Goal: Book appointment/travel/reservation

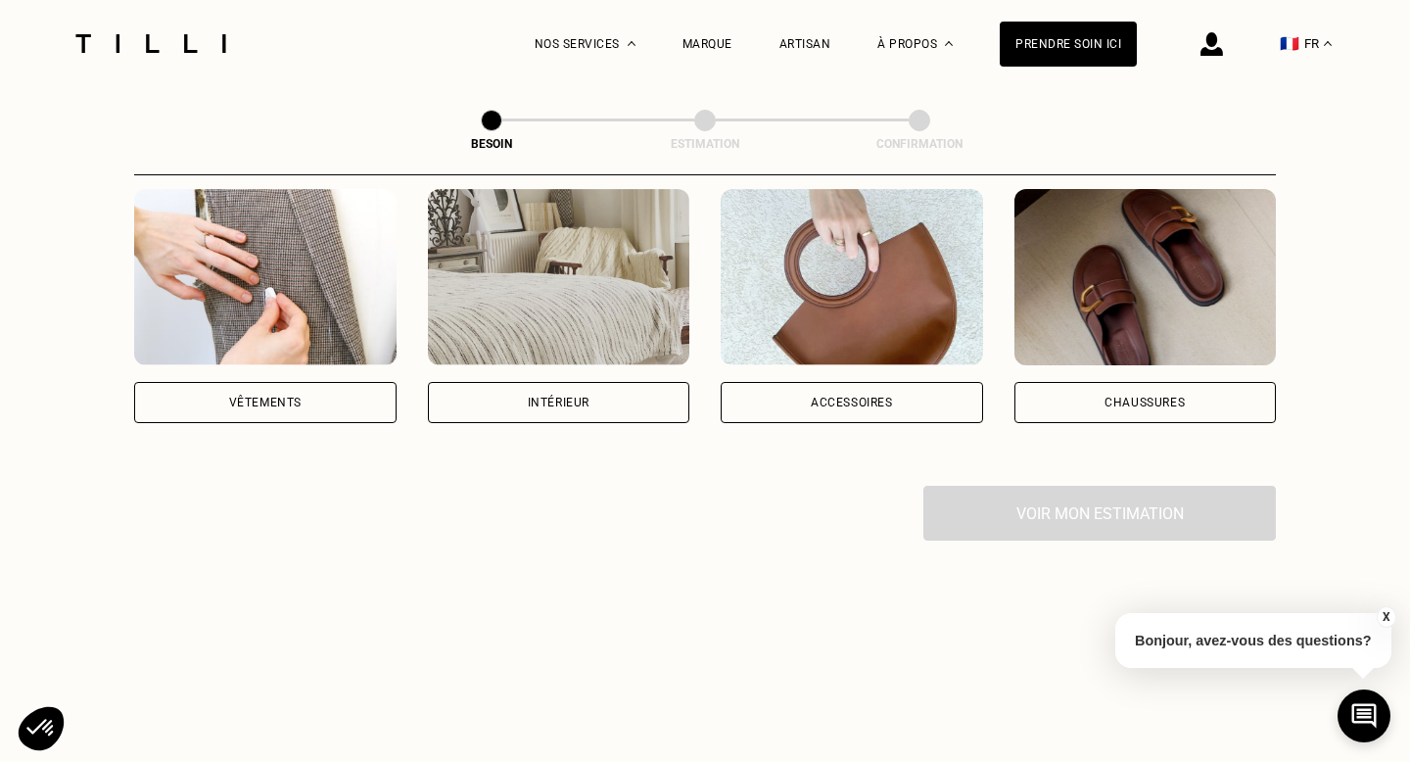
scroll to position [411, 0]
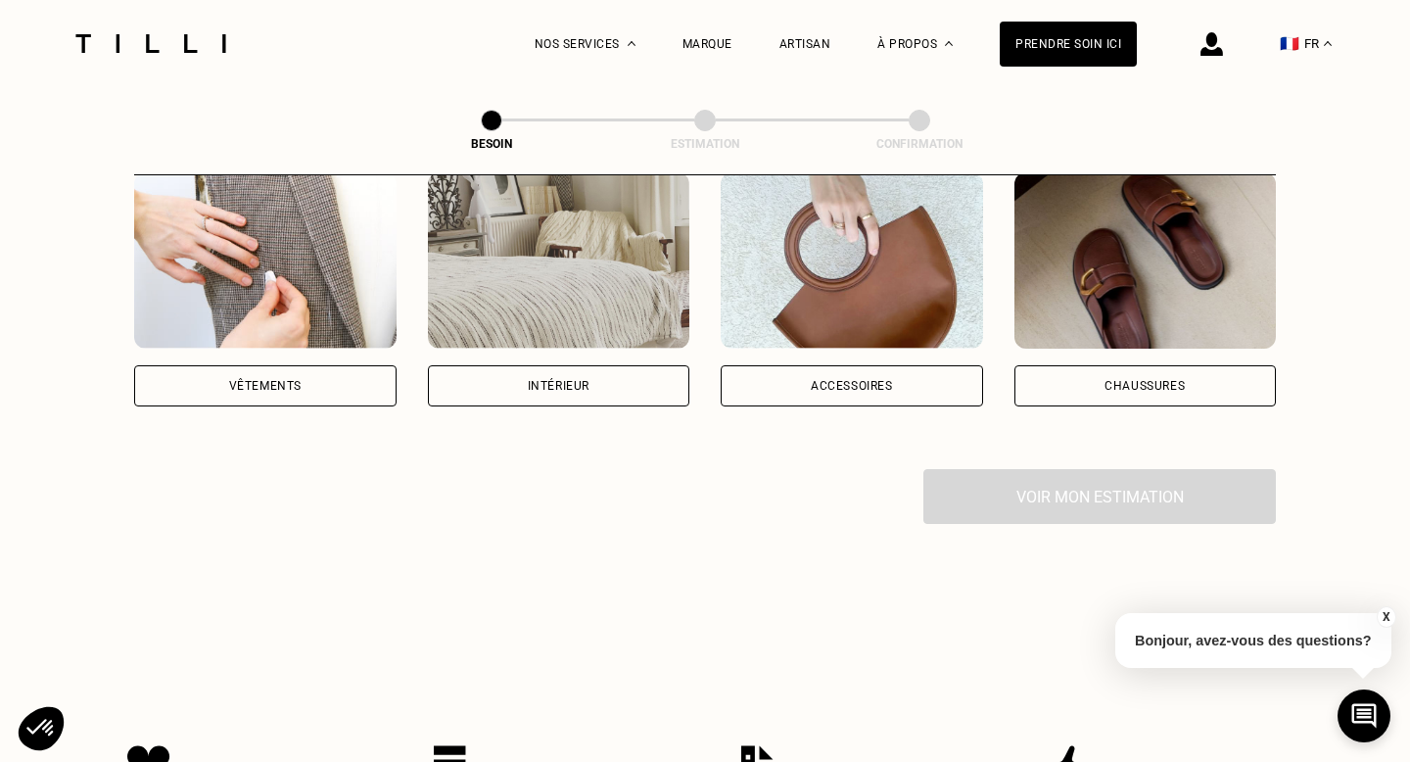
click at [577, 369] on div "Intérieur" at bounding box center [559, 385] width 262 height 41
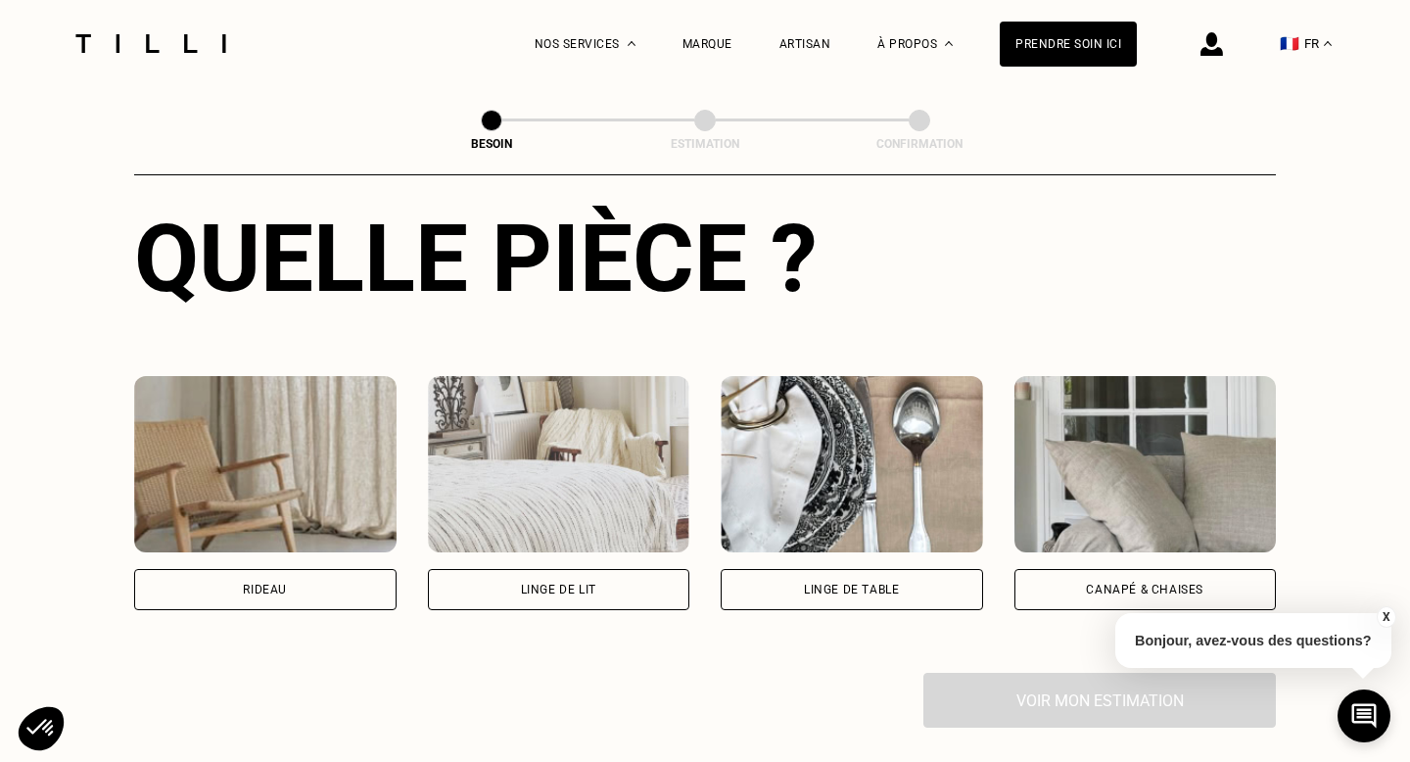
scroll to position [785, 0]
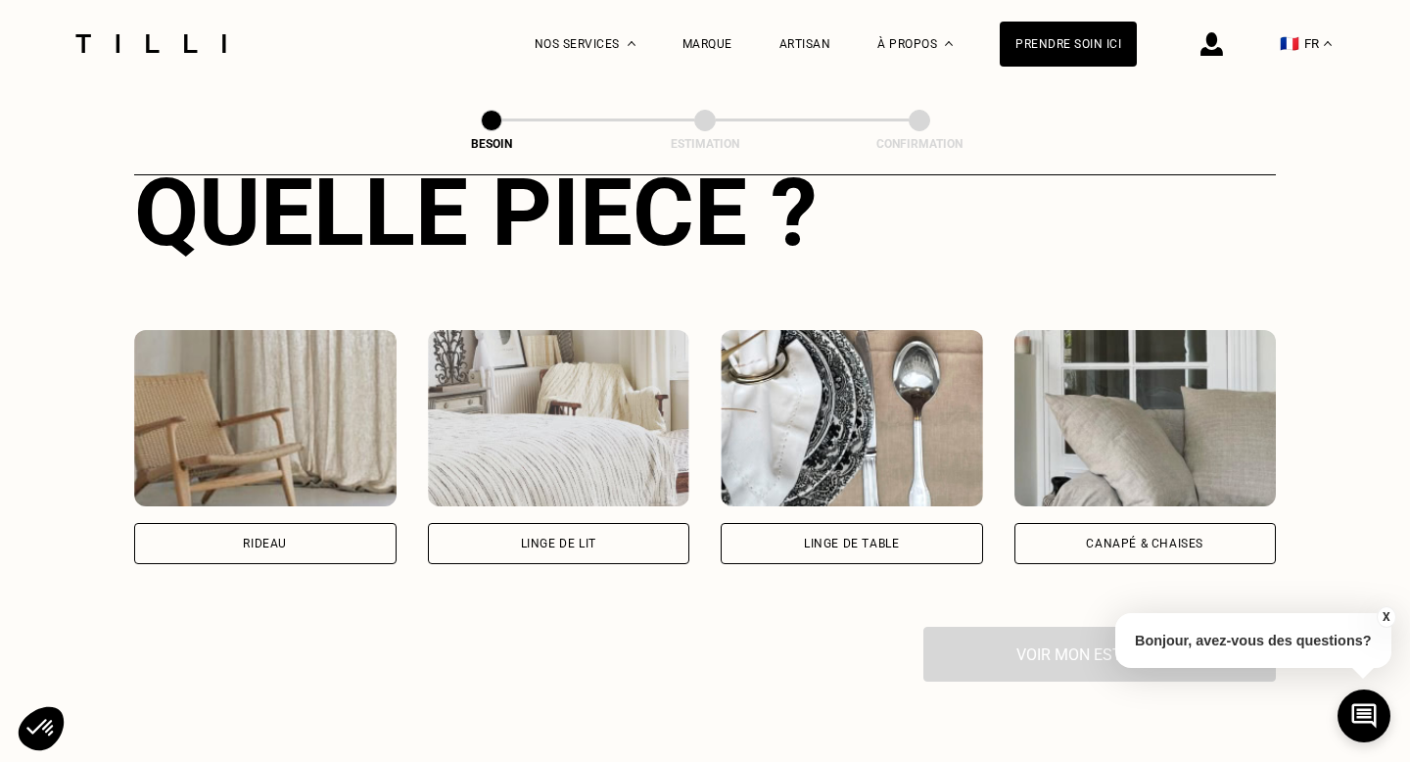
click at [306, 523] on div "Rideau" at bounding box center [265, 543] width 262 height 41
select select "FR"
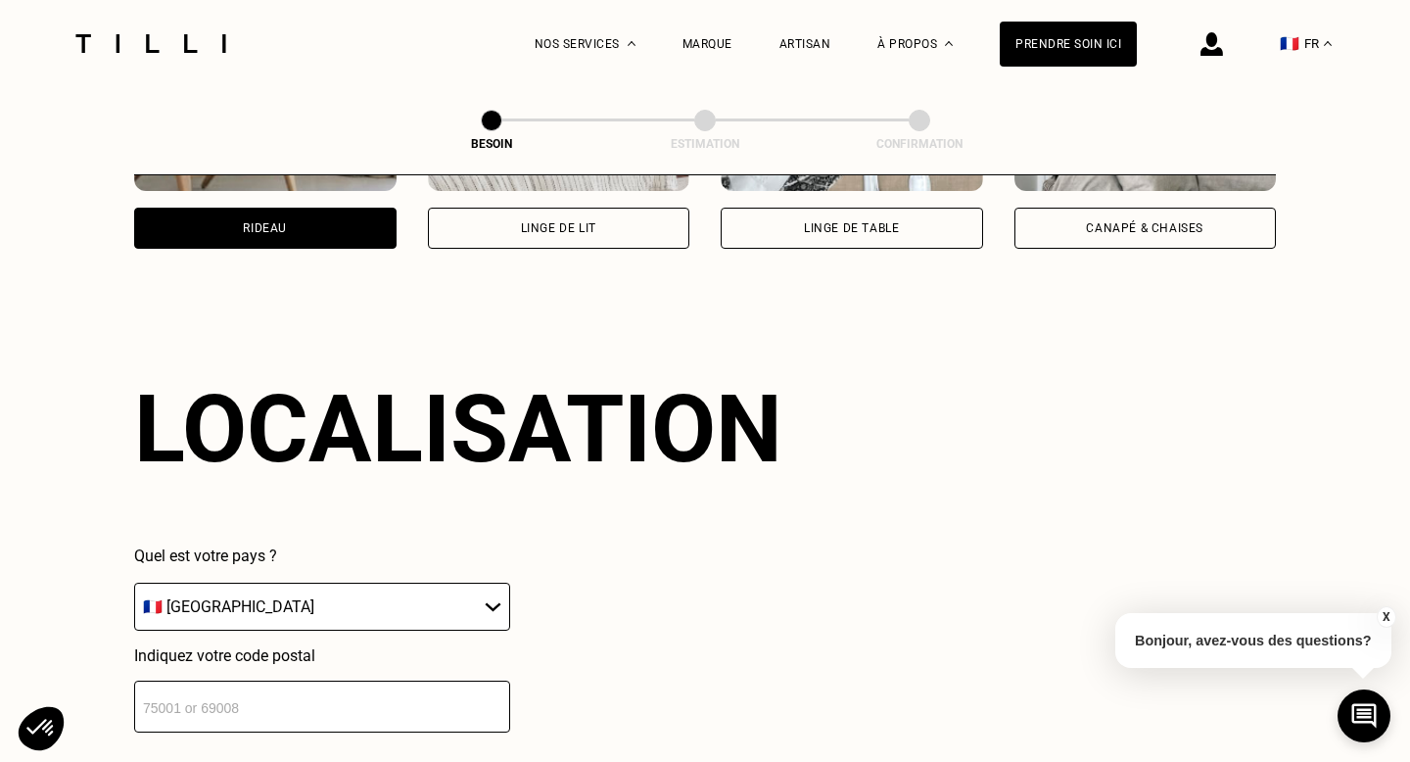
scroll to position [1169, 0]
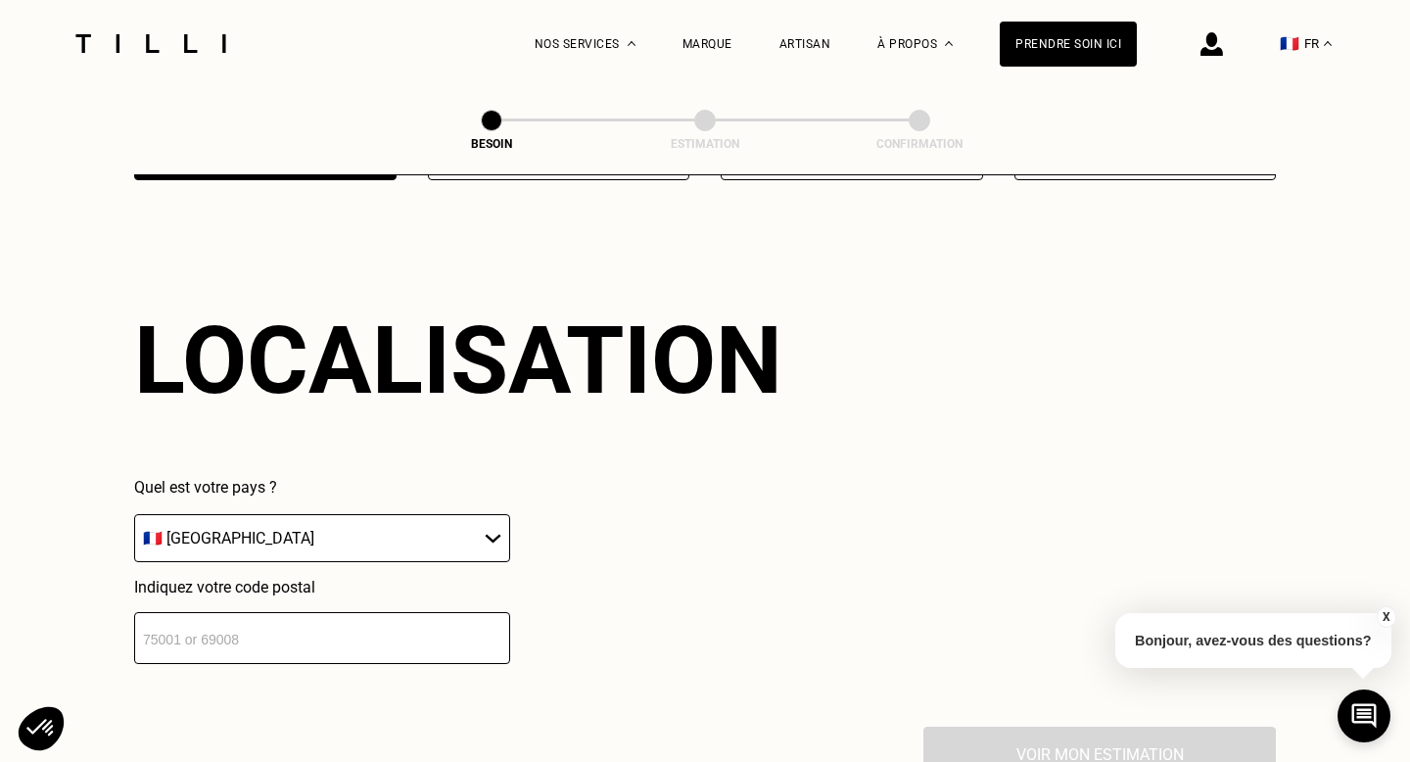
click at [385, 618] on input "number" at bounding box center [322, 638] width 376 height 52
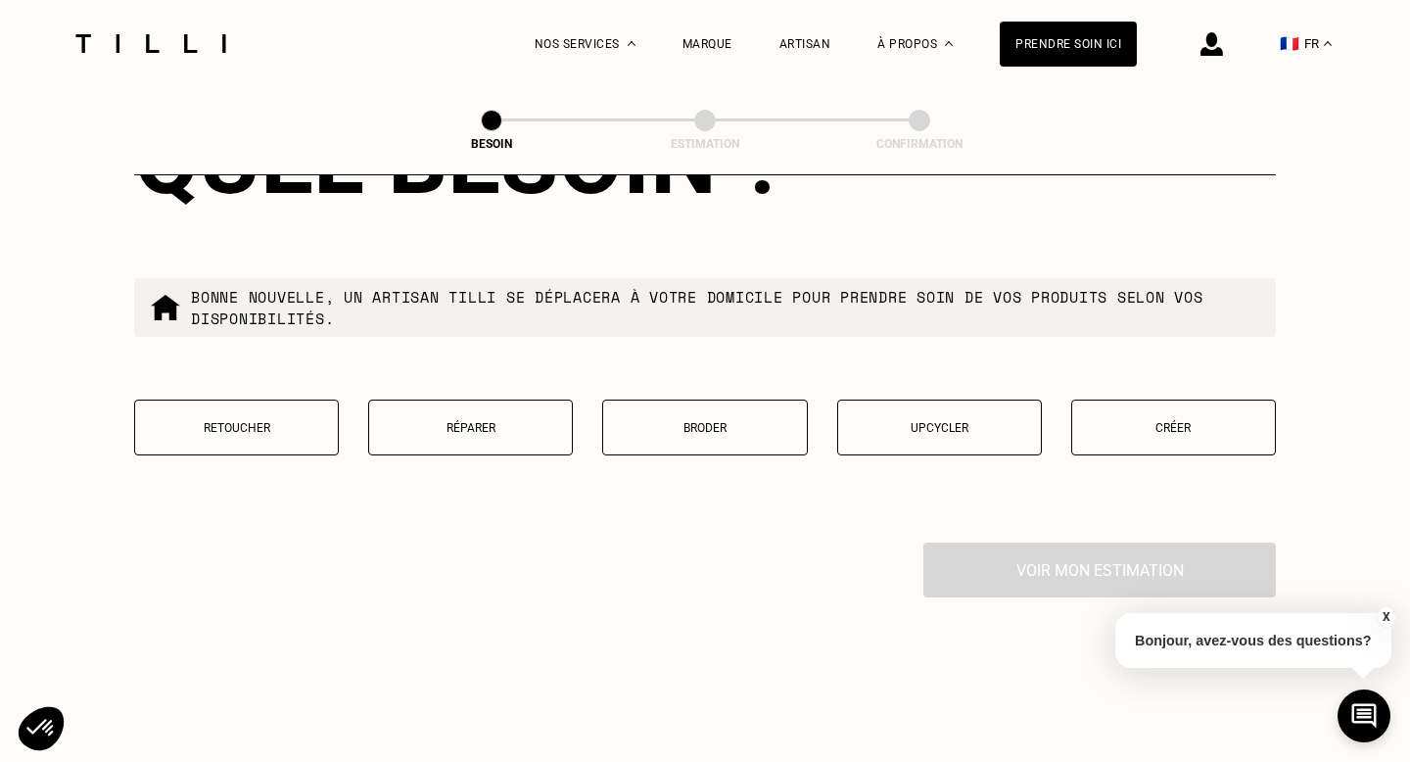
scroll to position [1856, 0]
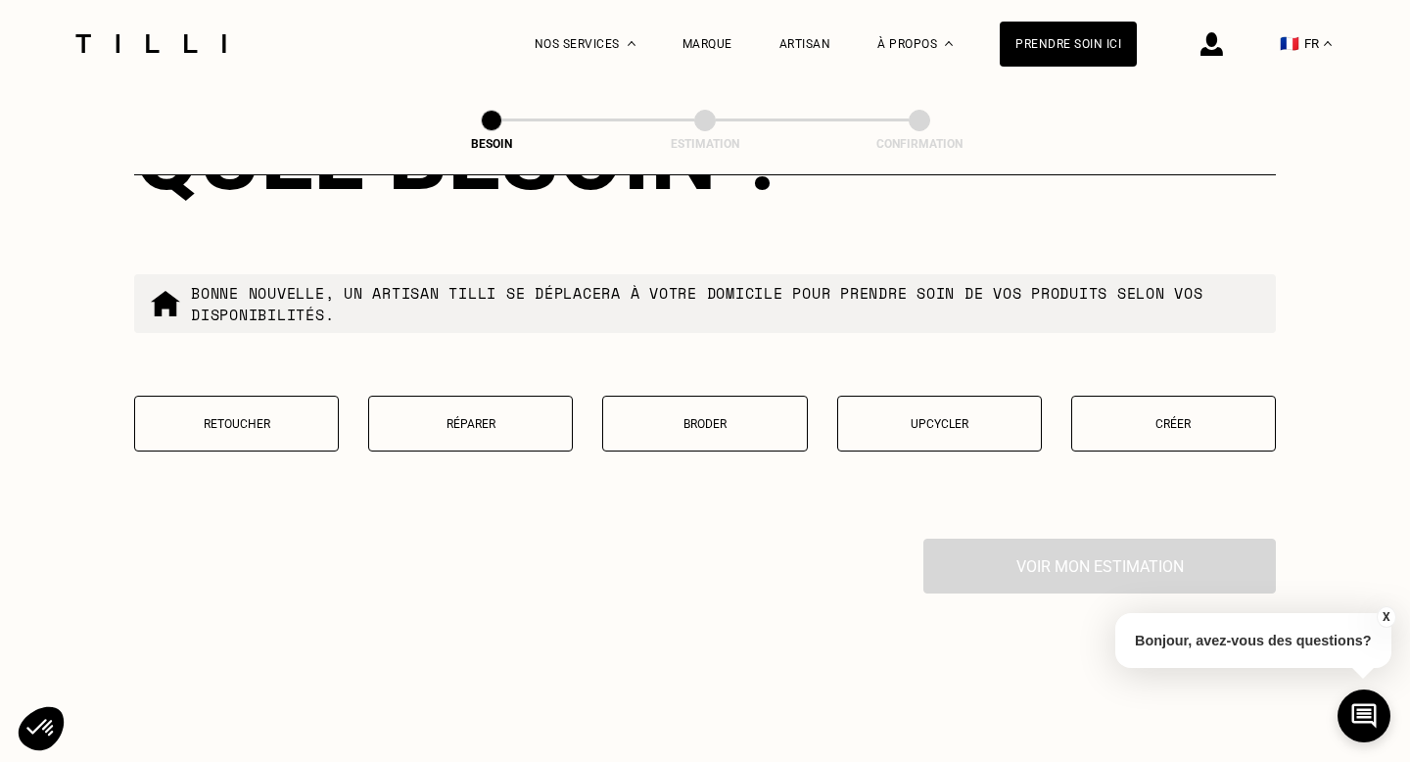
type input "92600"
click at [260, 417] on p "Retoucher" at bounding box center [236, 424] width 183 height 14
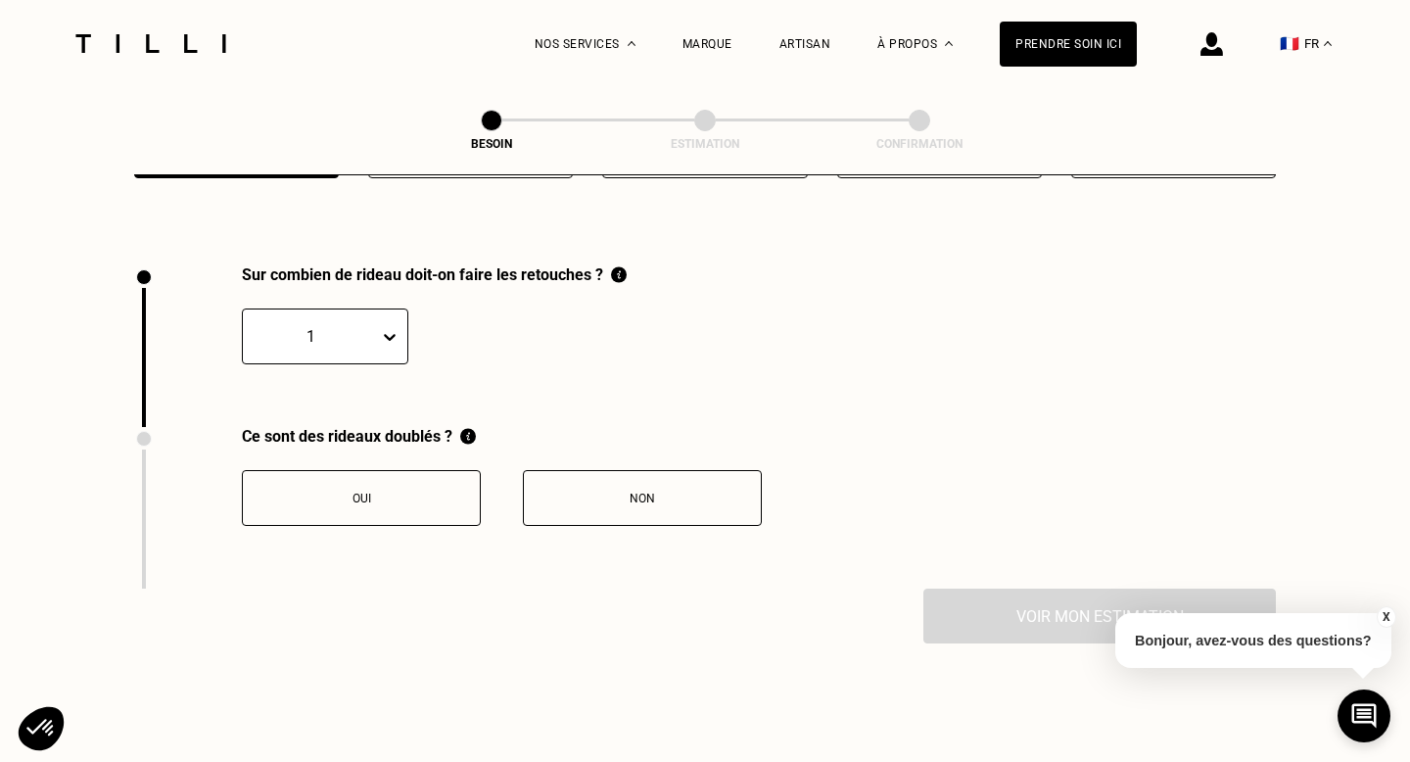
scroll to position [2152, 0]
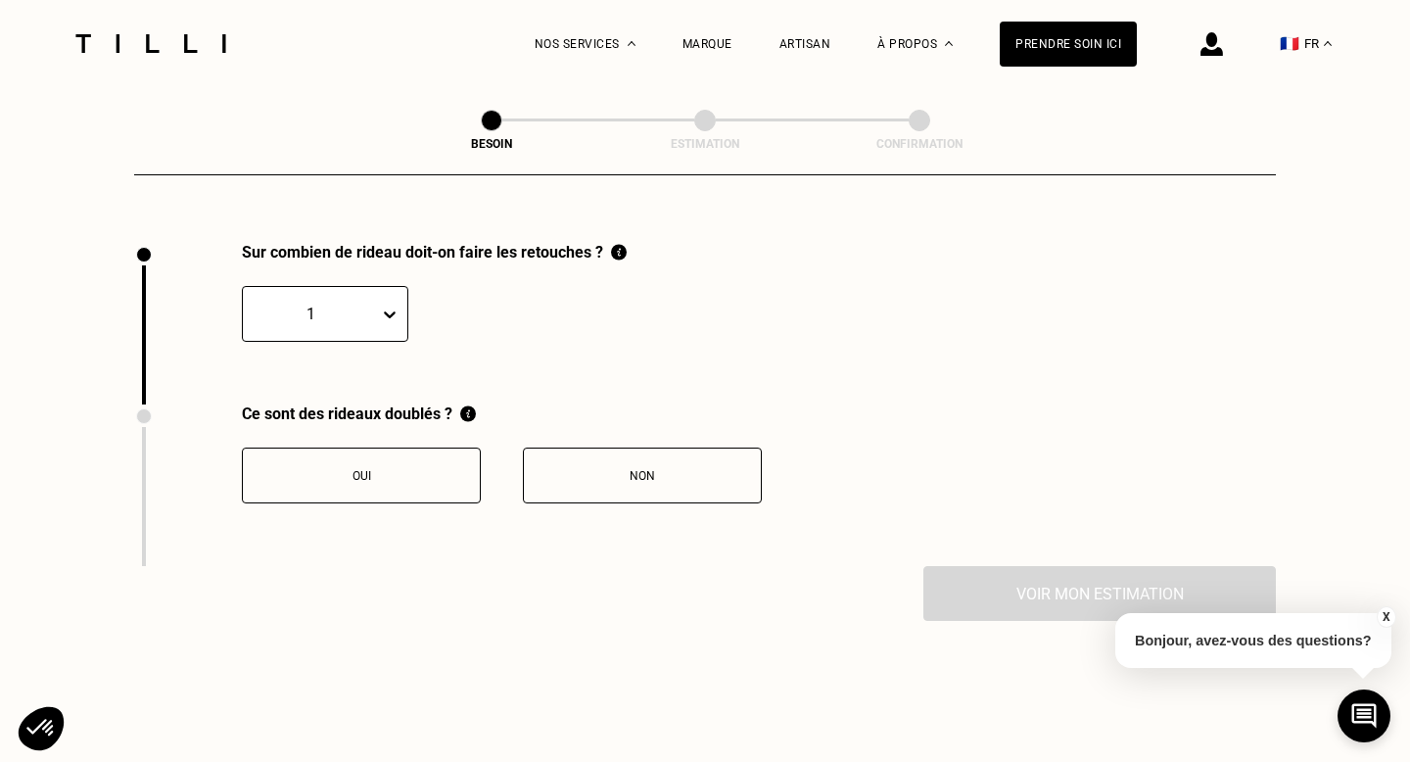
click at [391, 311] on icon at bounding box center [390, 314] width 12 height 7
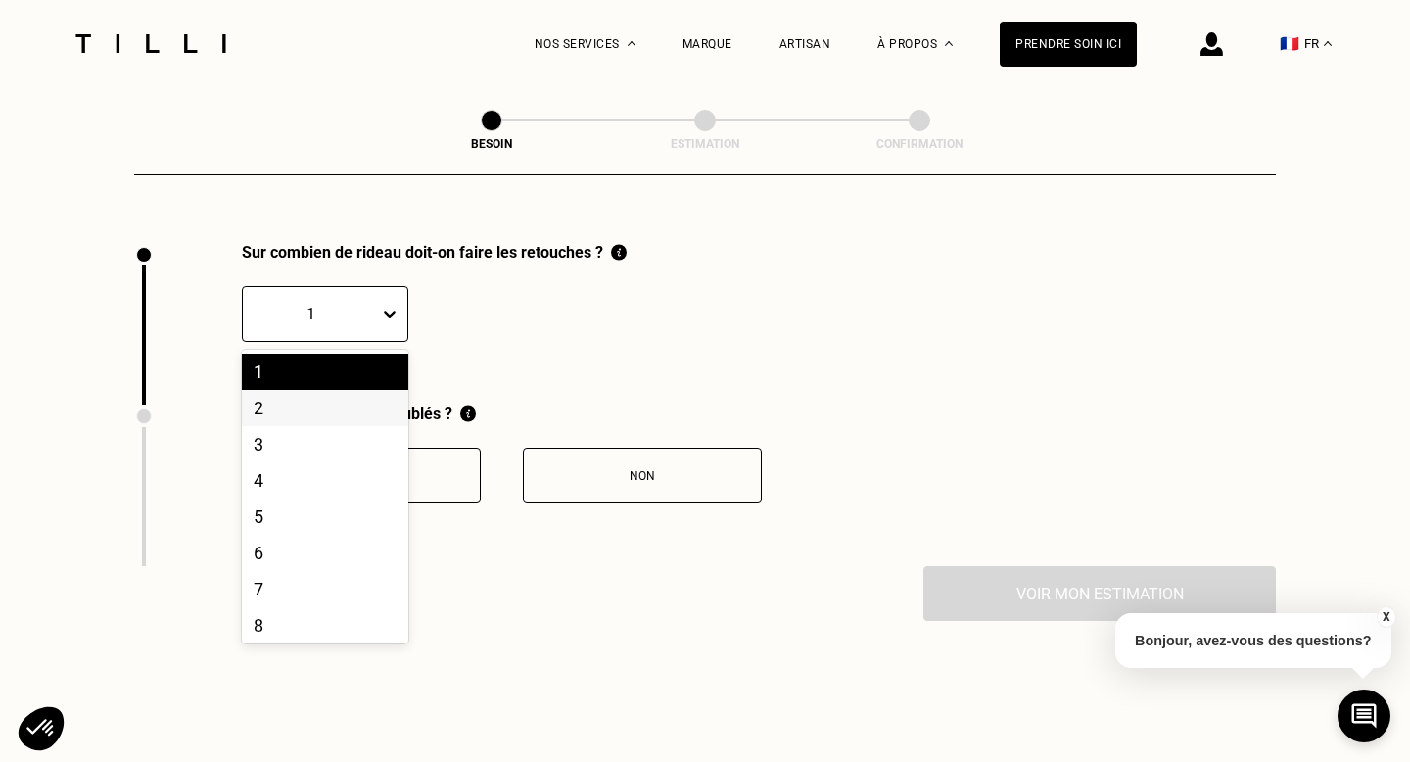
click at [331, 390] on div "2" at bounding box center [325, 408] width 166 height 36
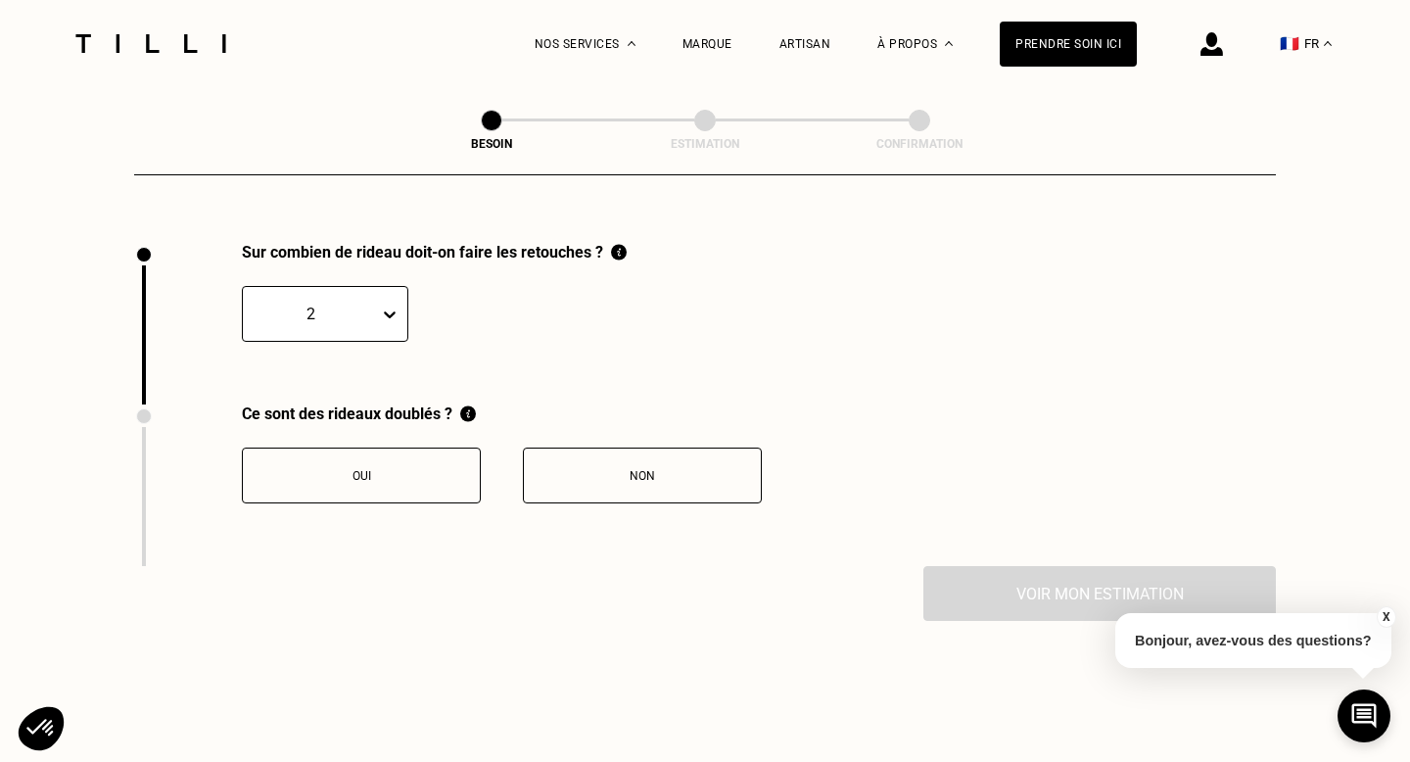
click at [640, 469] on div "Non" at bounding box center [642, 476] width 217 height 14
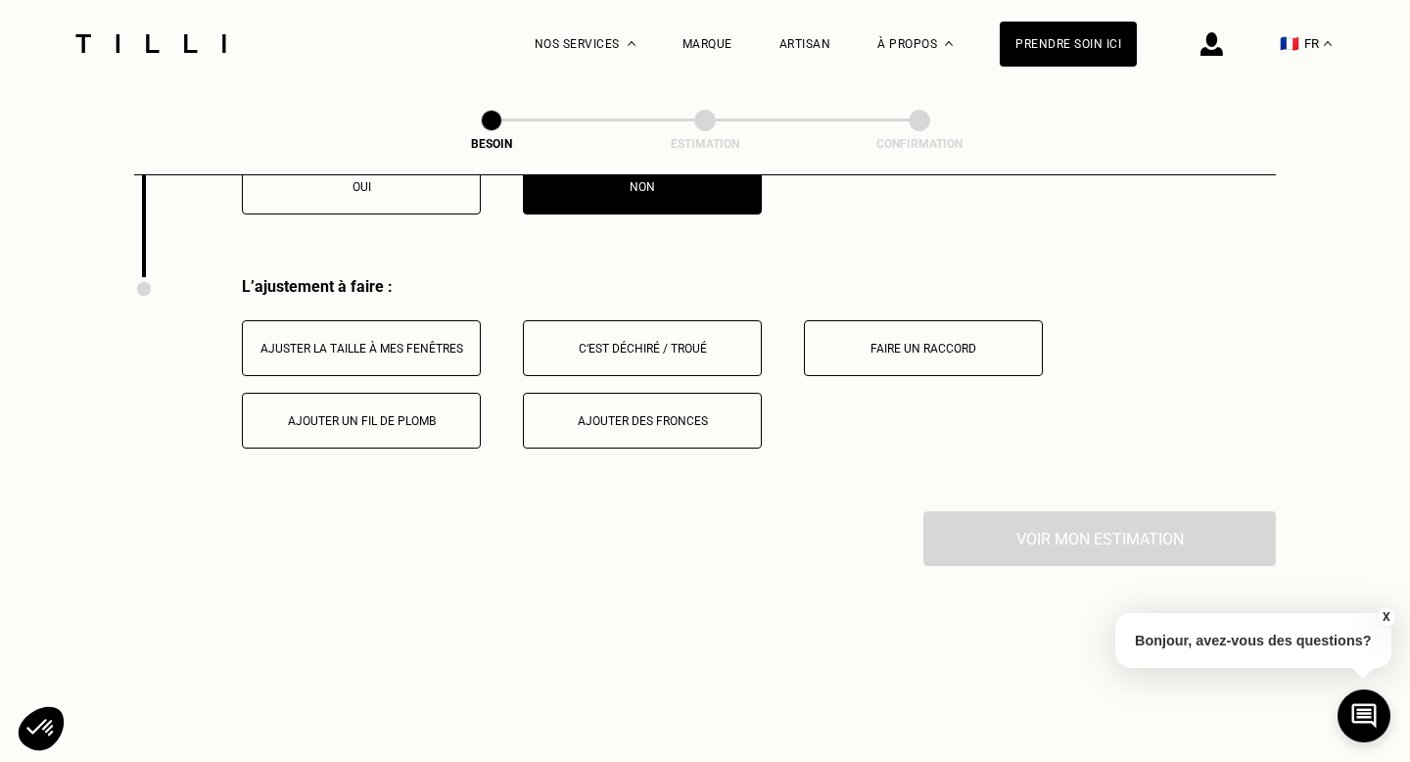
scroll to position [2475, 0]
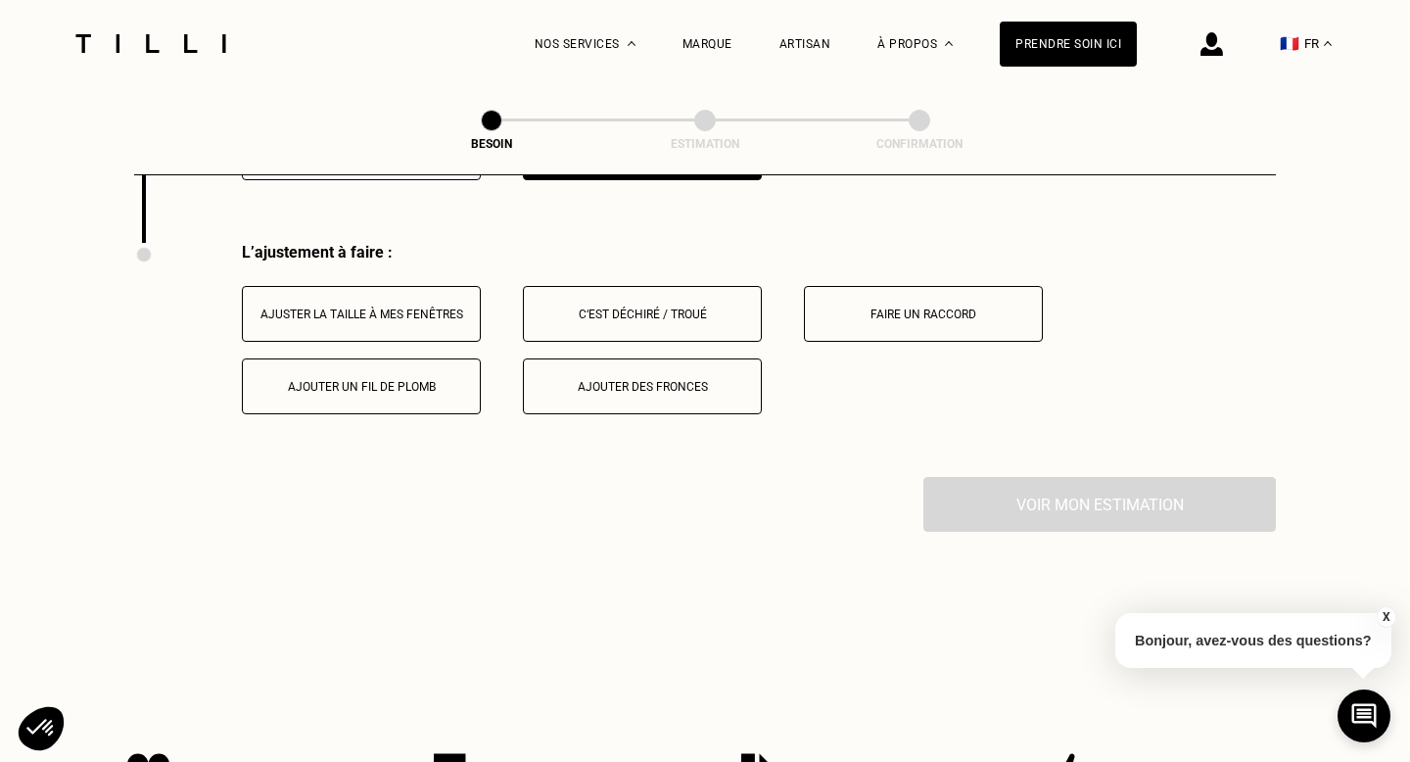
click at [412, 299] on button "Ajuster la taille à mes fenêtres" at bounding box center [361, 314] width 239 height 56
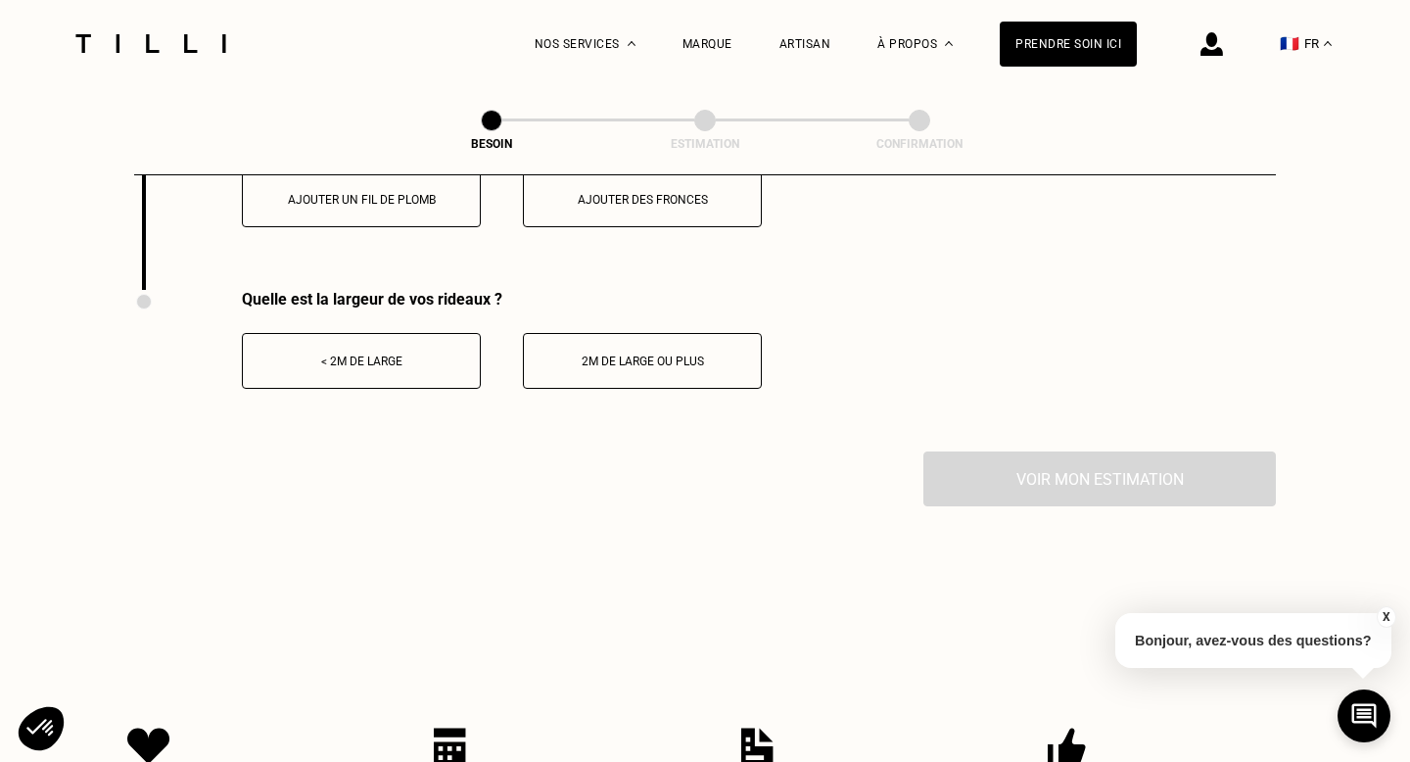
scroll to position [2634, 0]
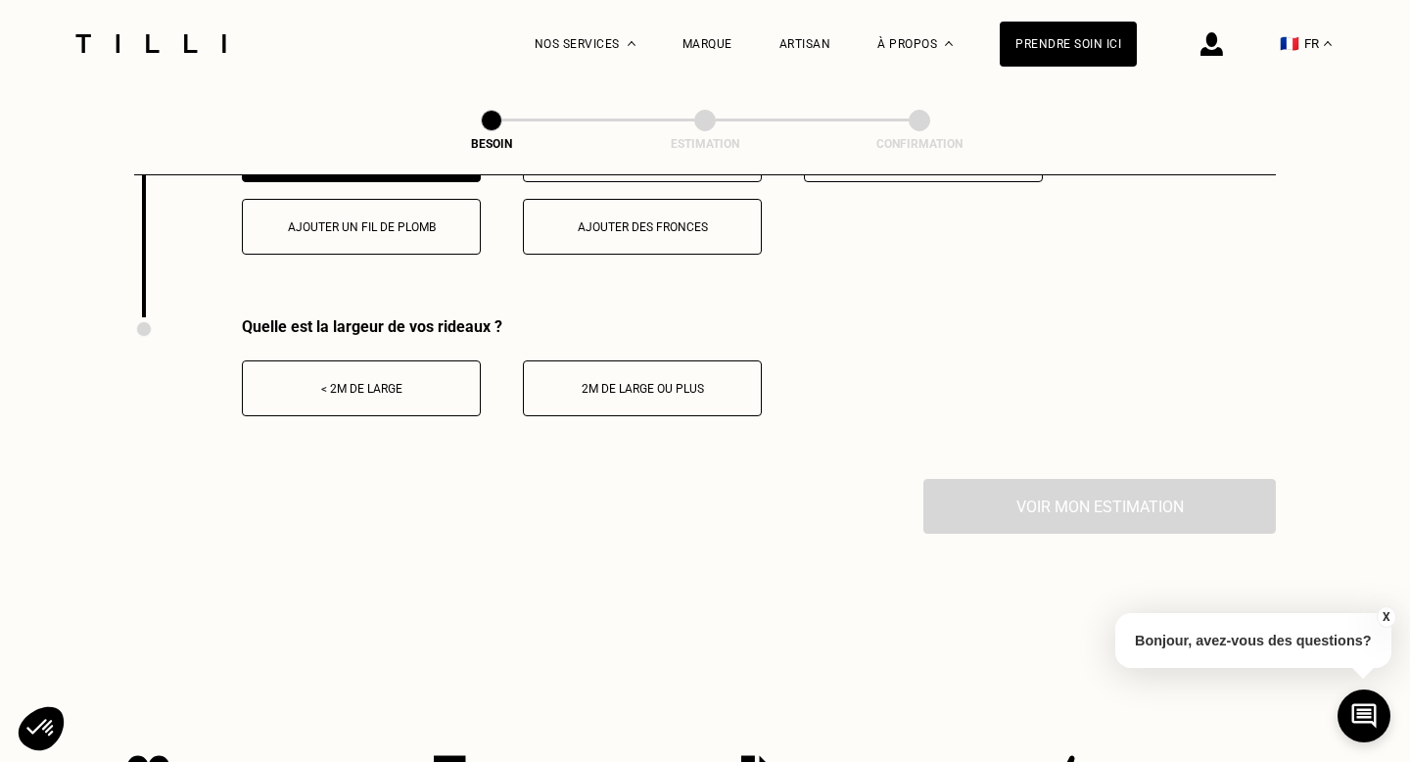
click at [695, 382] on div "2m de large ou plus" at bounding box center [642, 389] width 217 height 14
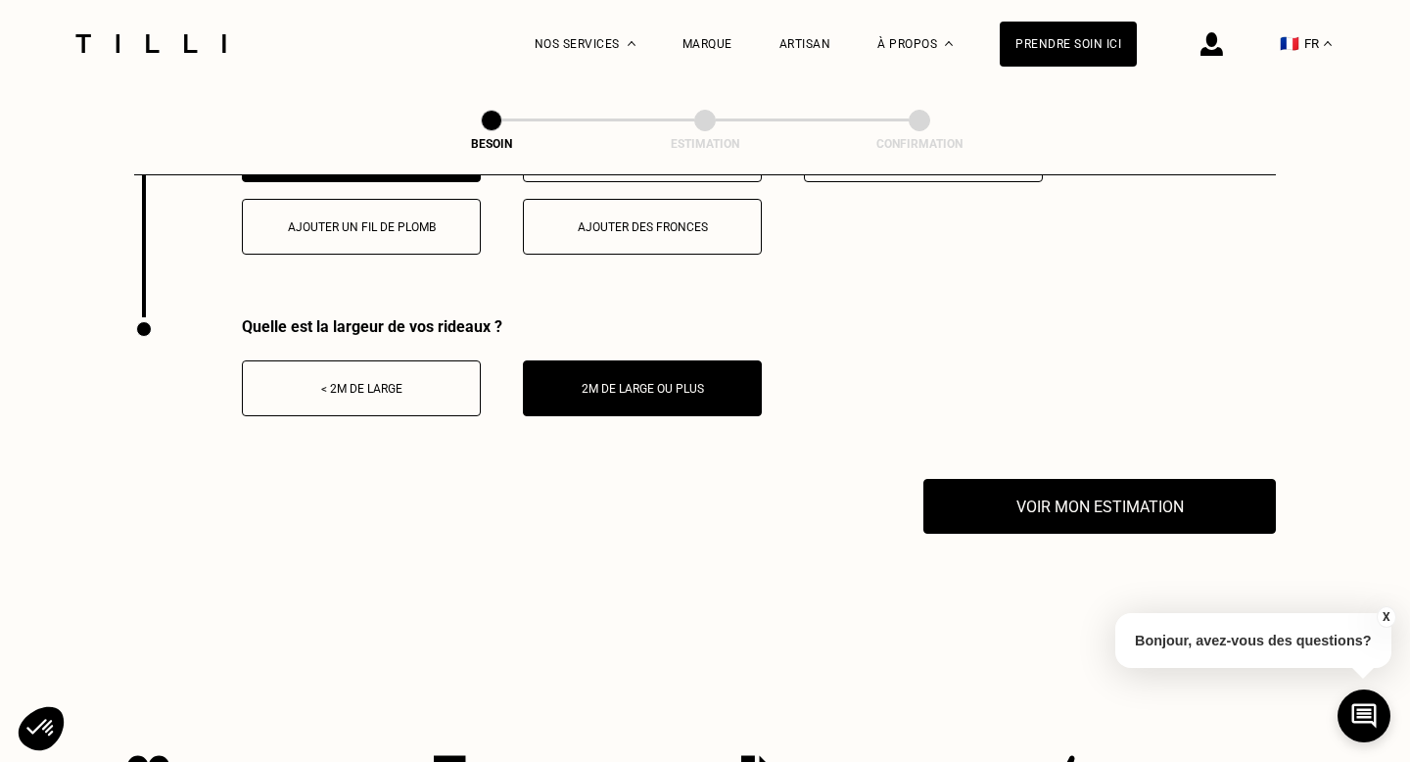
click at [384, 382] on div "< 2m de large" at bounding box center [361, 389] width 217 height 14
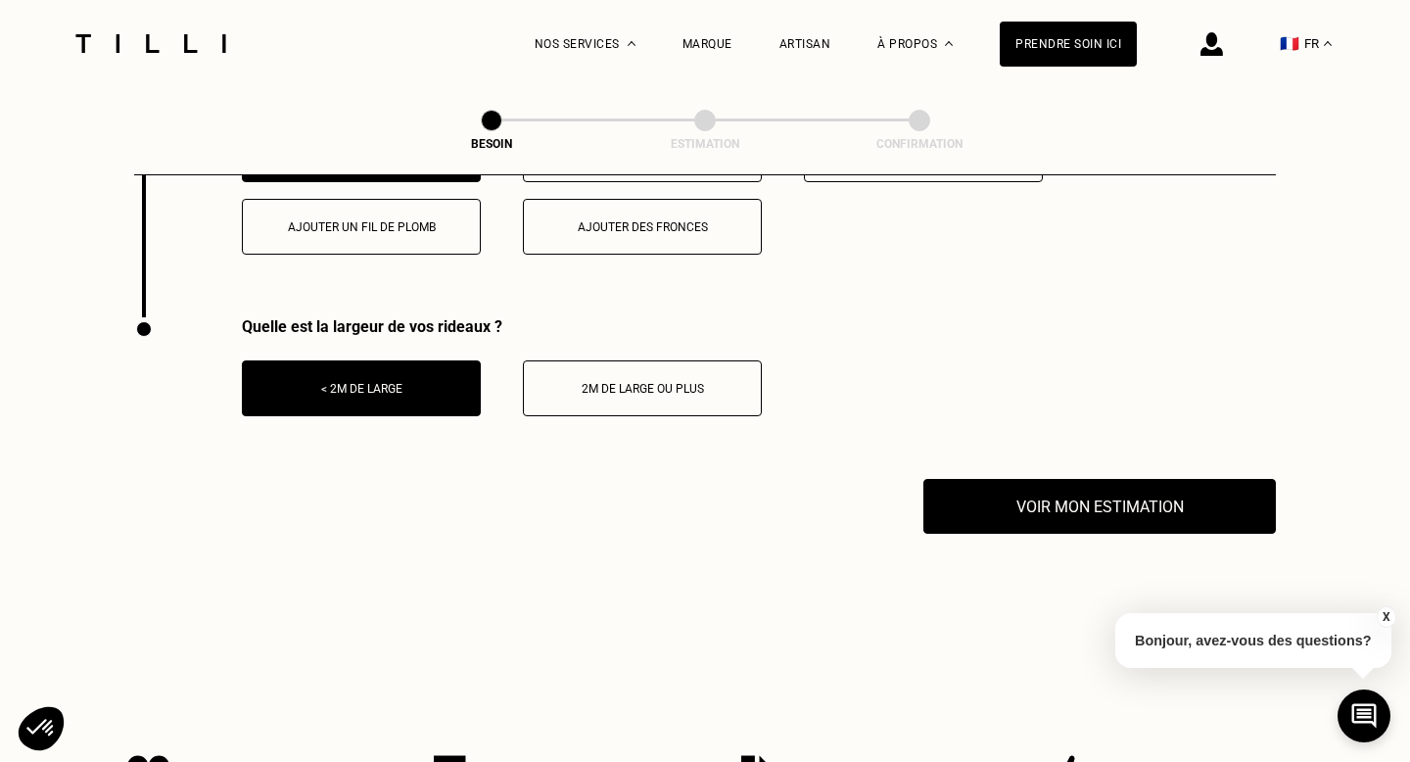
click at [605, 382] on div "2m de large ou plus" at bounding box center [642, 389] width 217 height 14
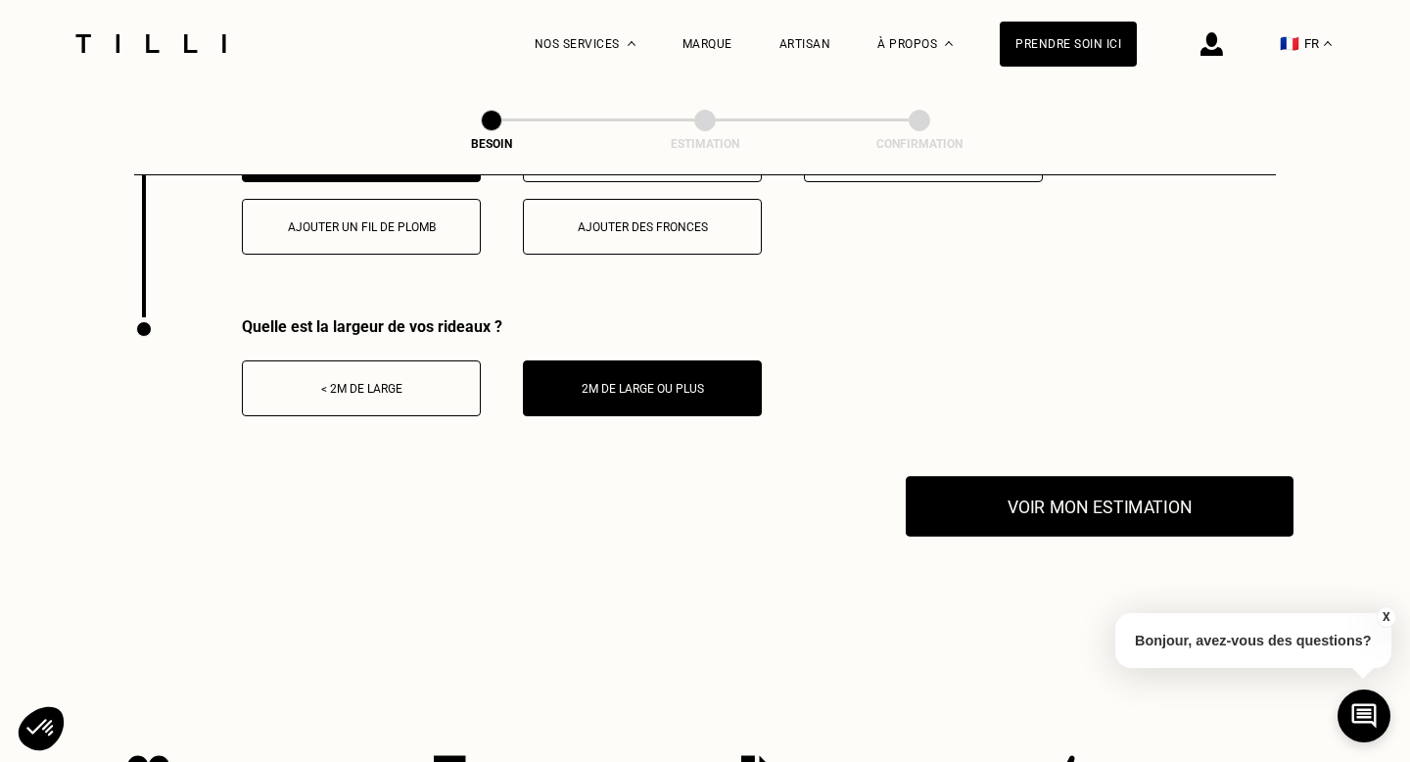
click at [1061, 494] on button "Voir mon estimation" at bounding box center [1099, 506] width 388 height 61
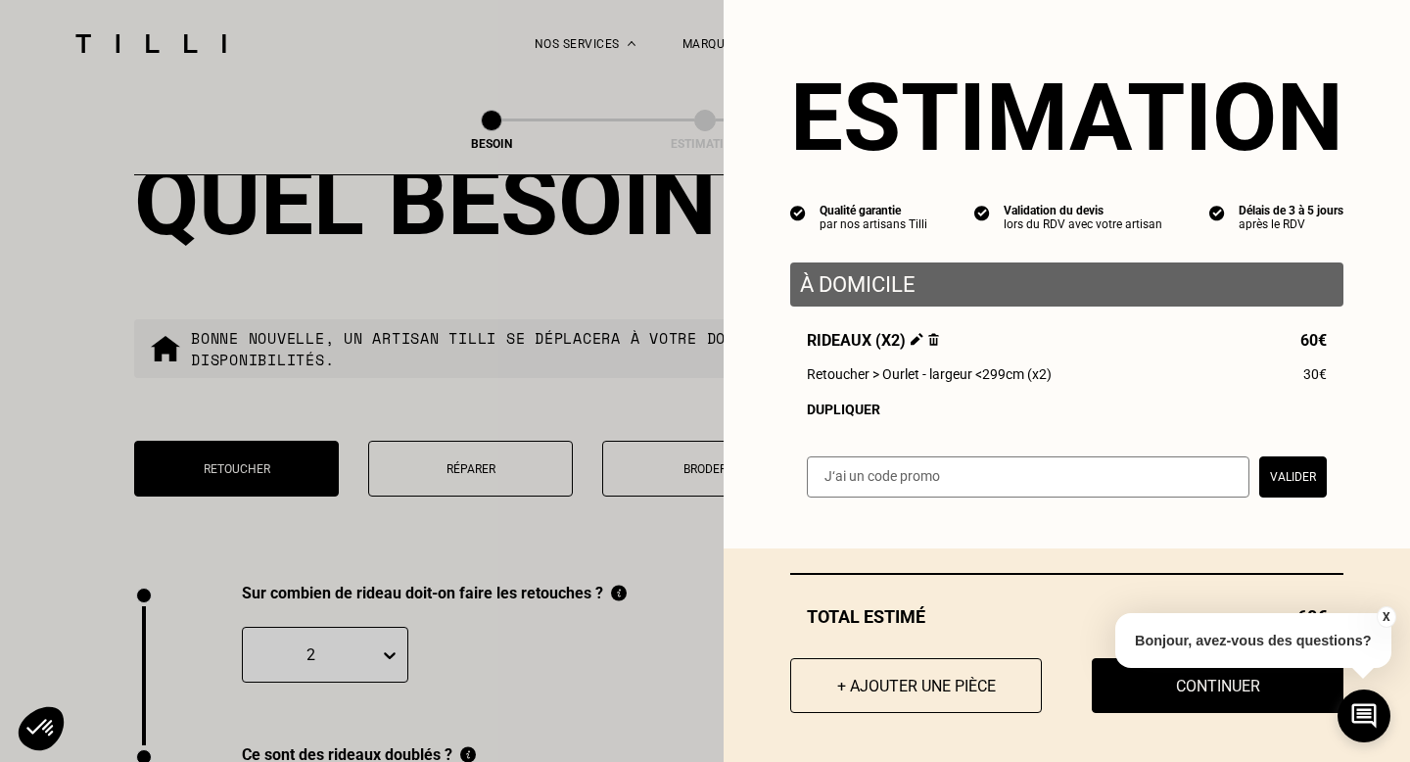
scroll to position [1812, 0]
click at [1259, 690] on button "Continuer" at bounding box center [1217, 685] width 277 height 61
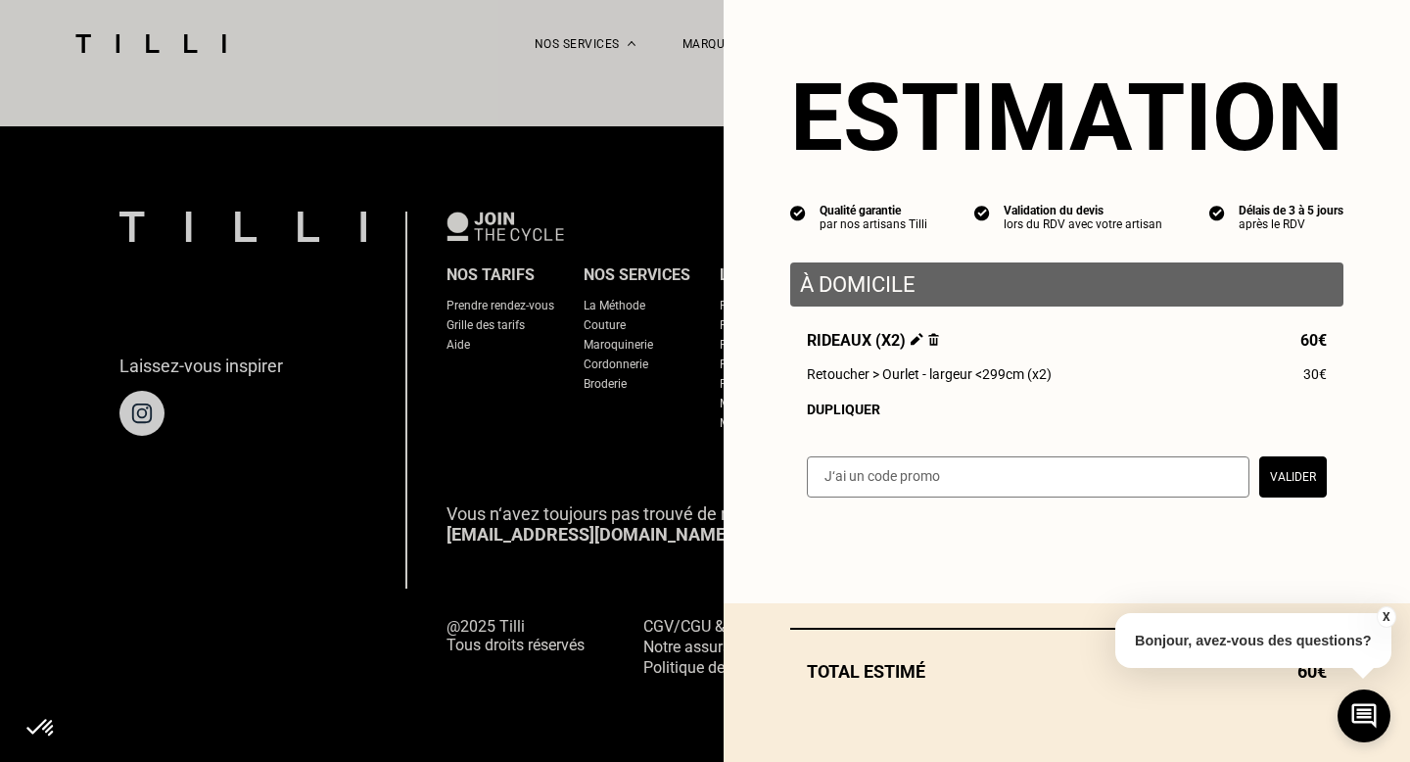
scroll to position [1218, 0]
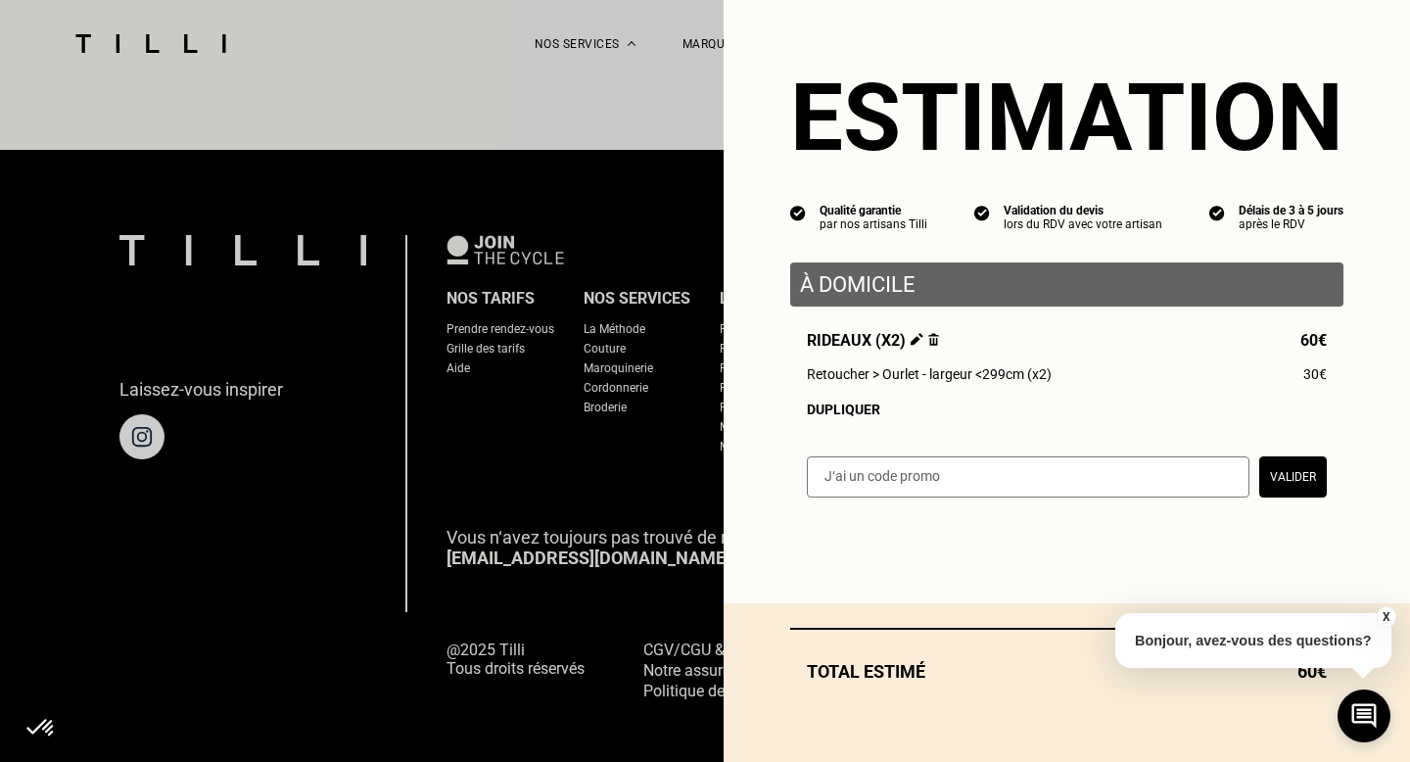
select select "FR"
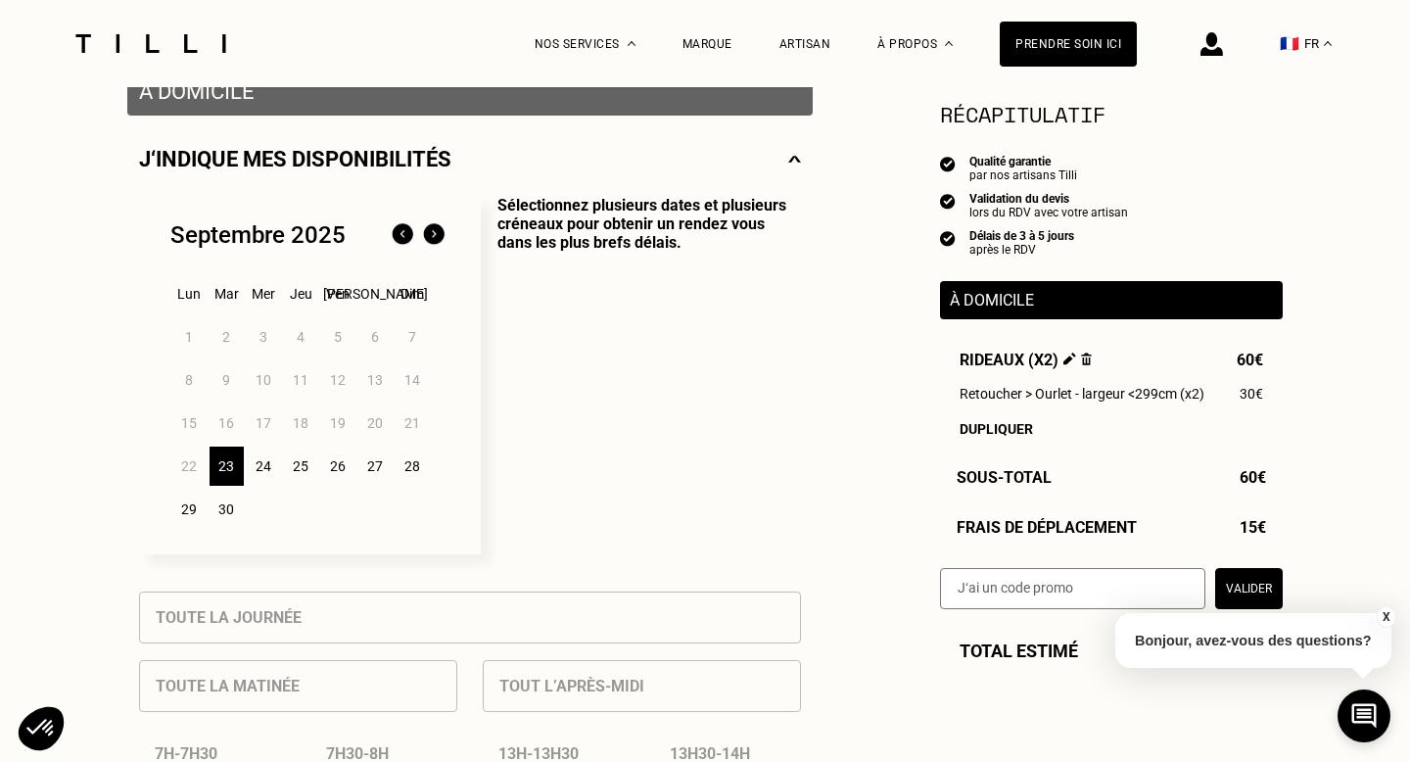
scroll to position [403, 0]
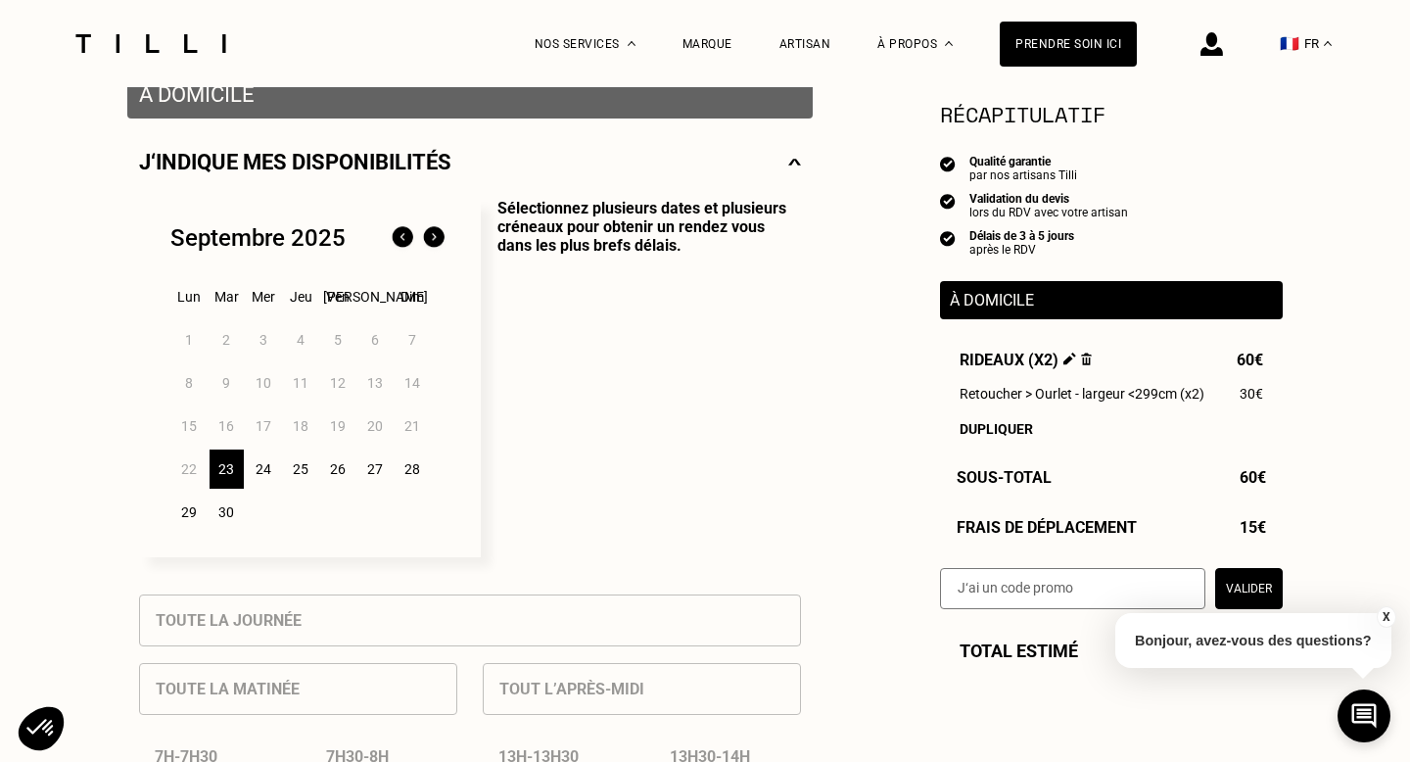
click at [266, 468] on div "24" at bounding box center [264, 468] width 34 height 39
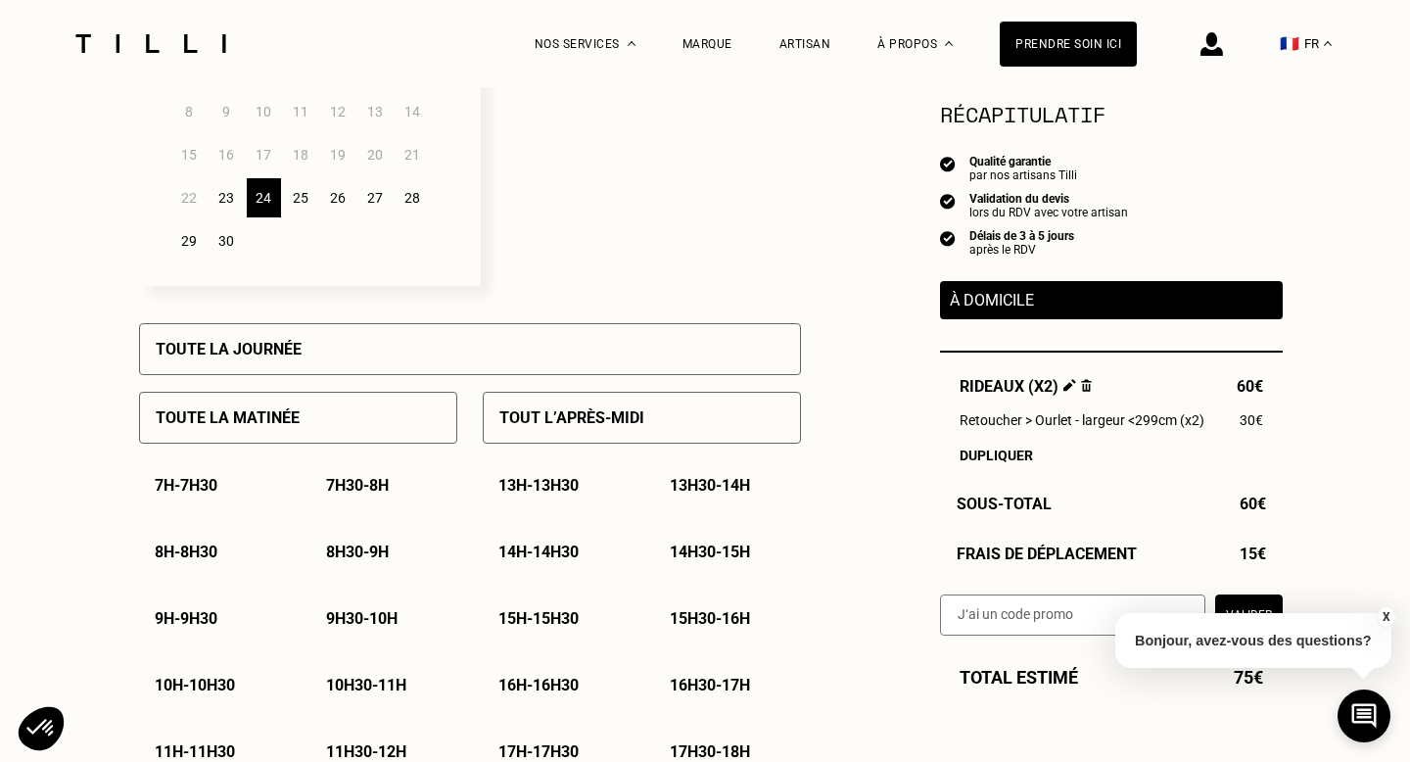
scroll to position [670, 0]
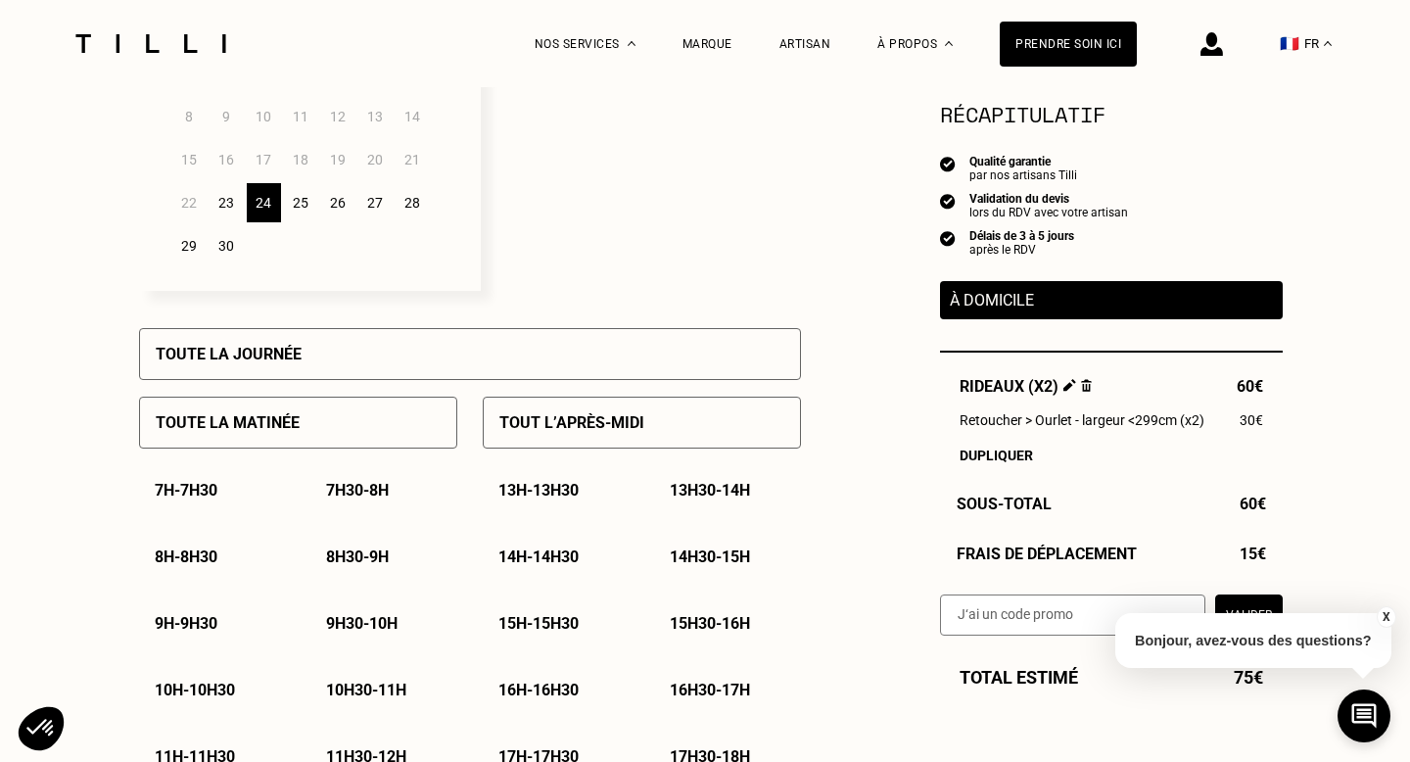
click at [301, 203] on div "25" at bounding box center [301, 202] width 34 height 39
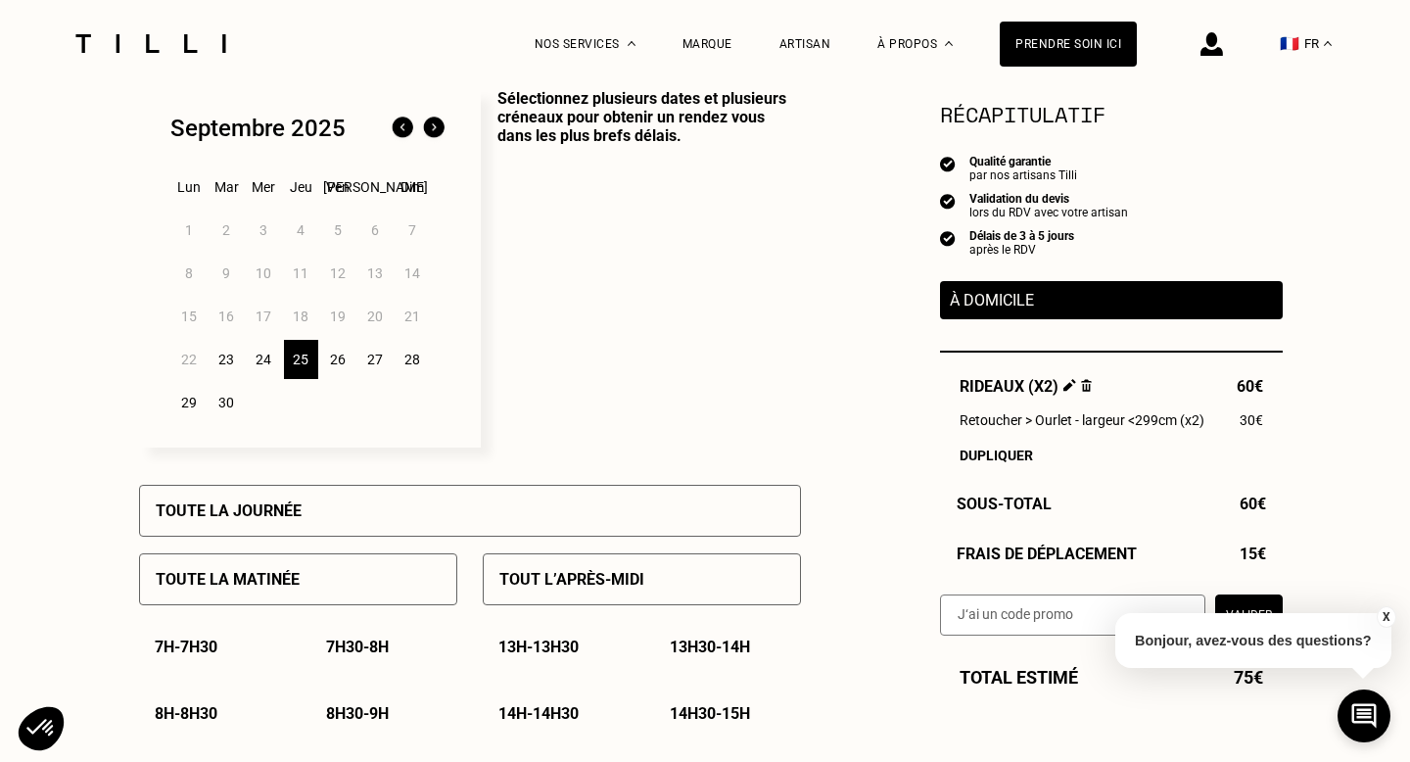
scroll to position [510, 0]
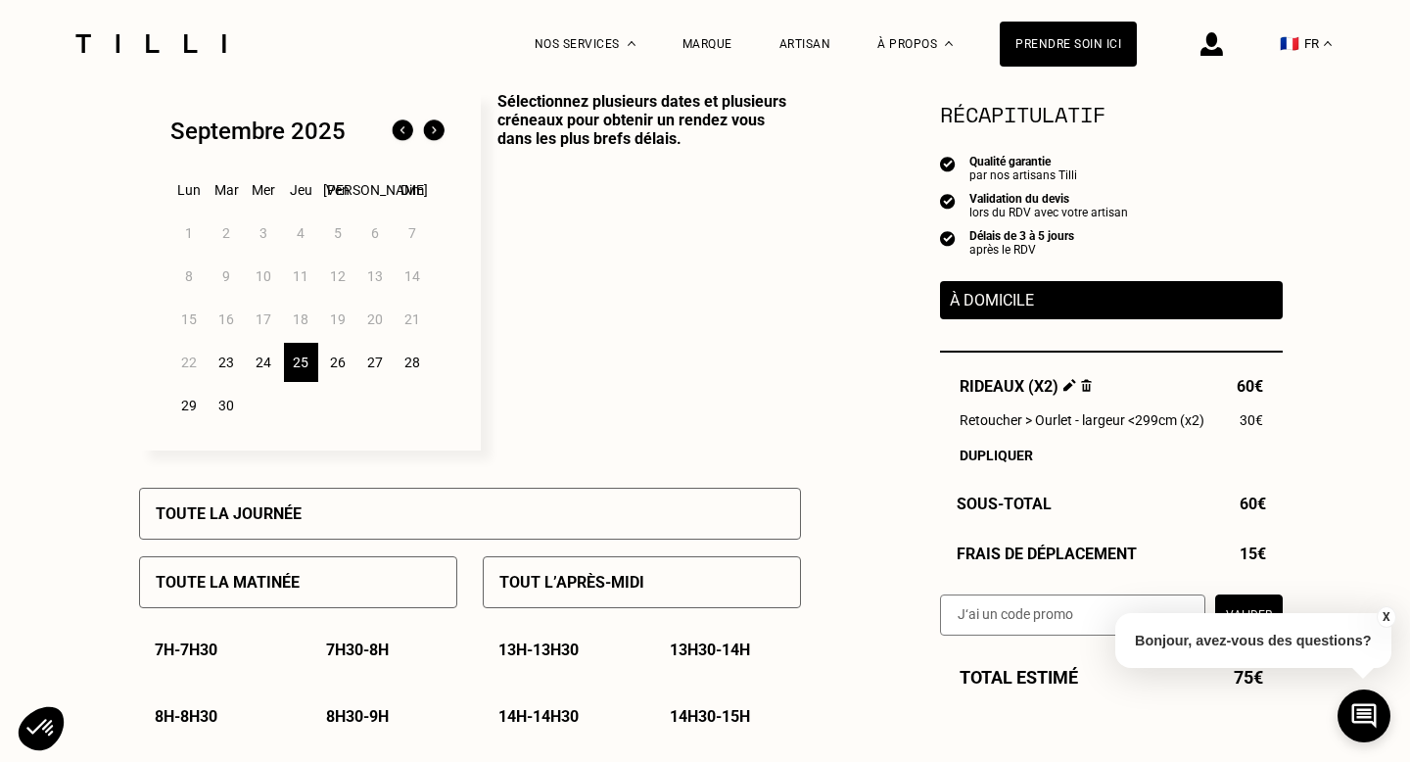
click at [344, 363] on div "26" at bounding box center [338, 362] width 34 height 39
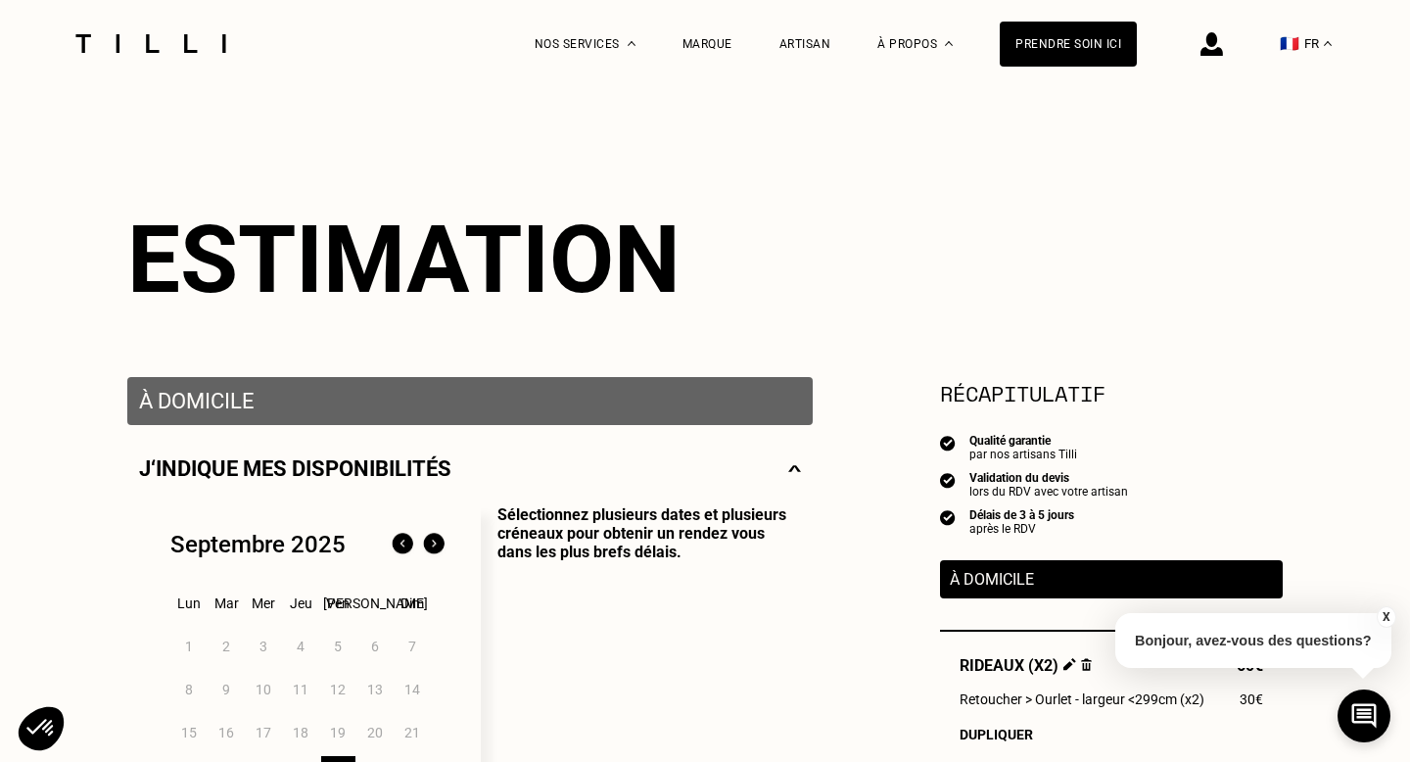
scroll to position [102, 0]
